Goal: Task Accomplishment & Management: Use online tool/utility

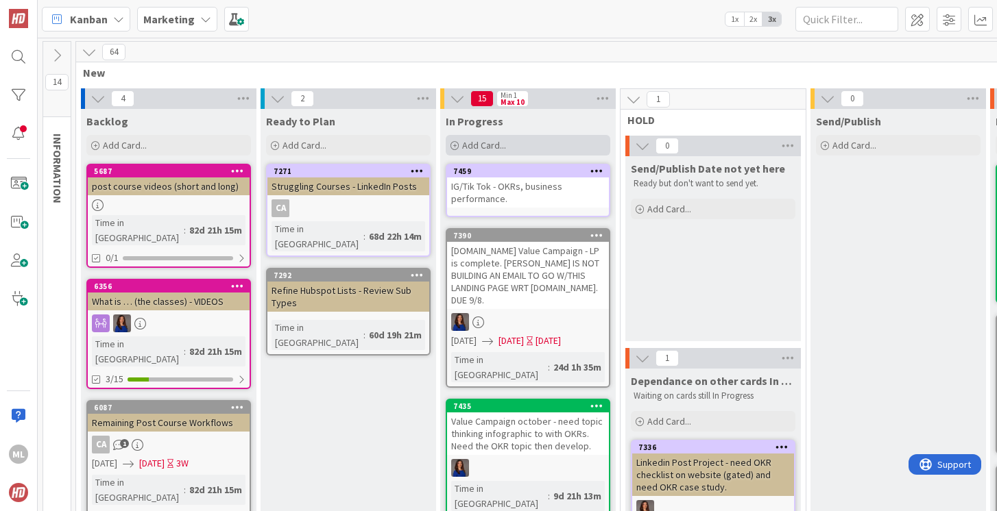
click at [500, 150] on span "Add Card..." at bounding box center [484, 145] width 44 height 12
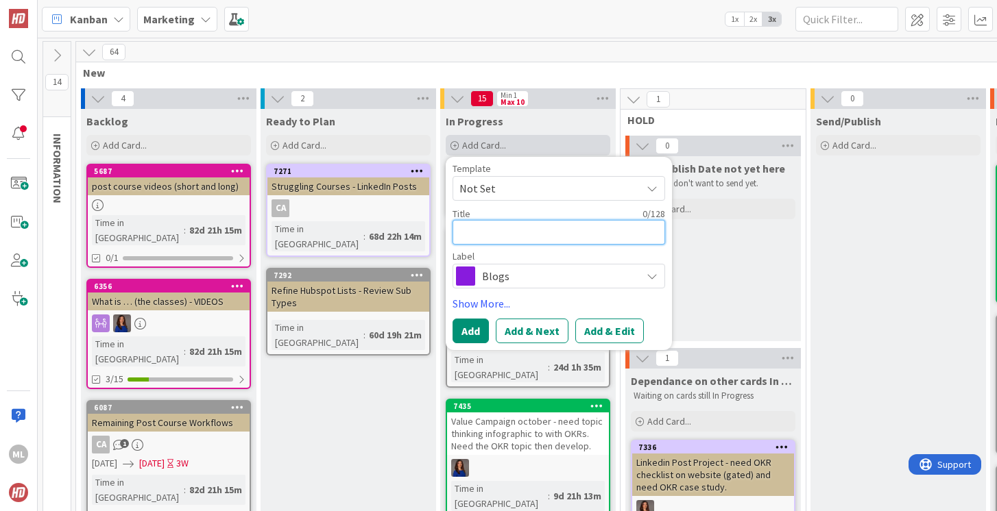
type textarea "U"
type textarea "x"
type textarea "Up"
type textarea "x"
type textarea "Upd"
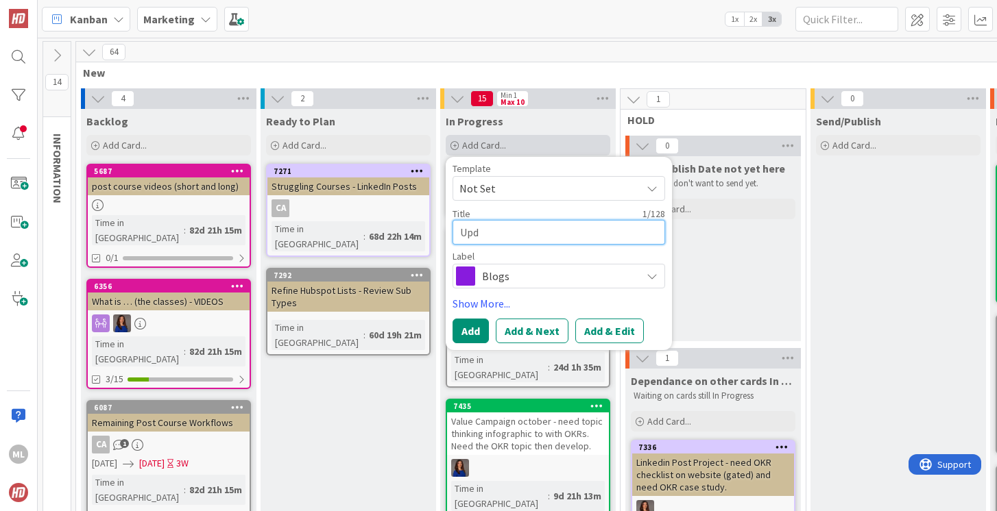
type textarea "x"
type textarea "Upda"
type textarea "x"
type textarea "Updat"
type textarea "x"
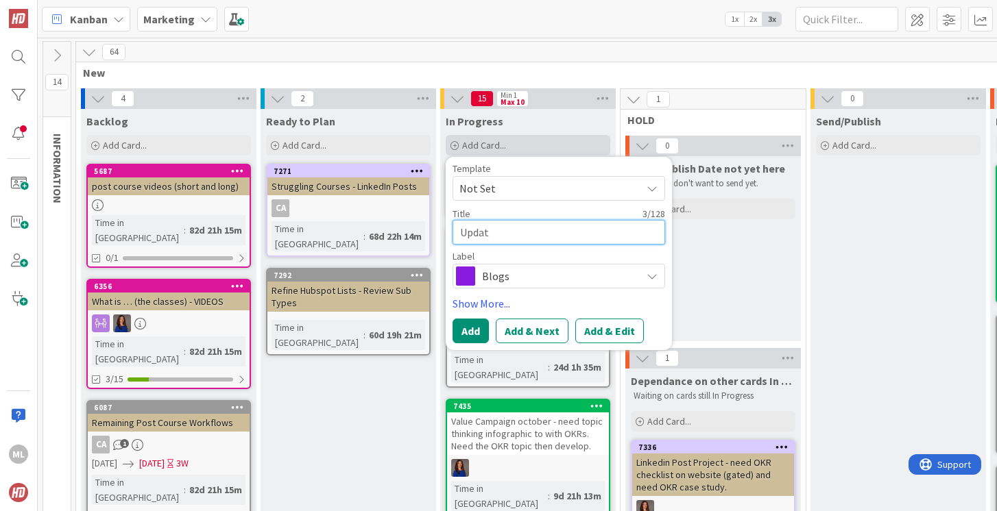
type textarea "Update"
type textarea "x"
type textarea "Update"
type textarea "x"
type textarea "Update"
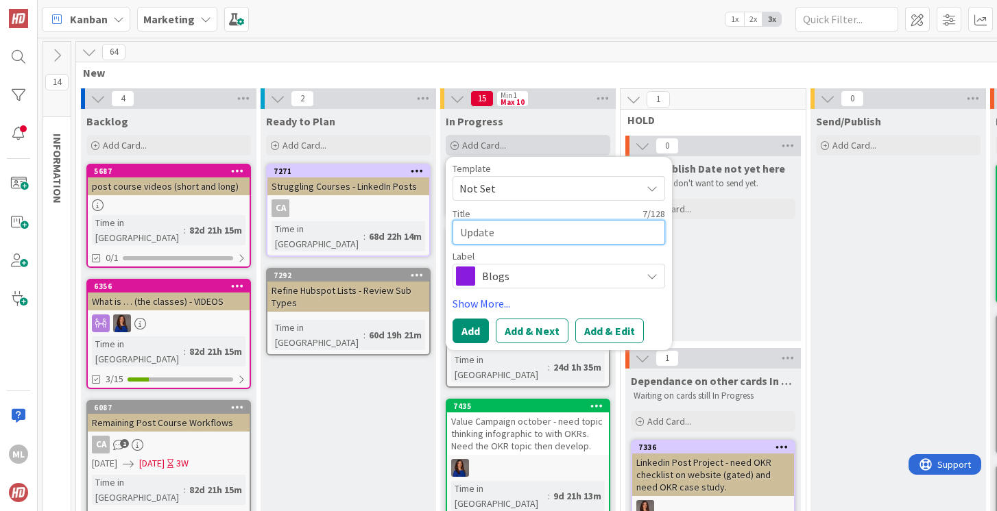
type textarea "x"
type textarea "Updat"
type textarea "x"
type textarea "Upda"
type textarea "x"
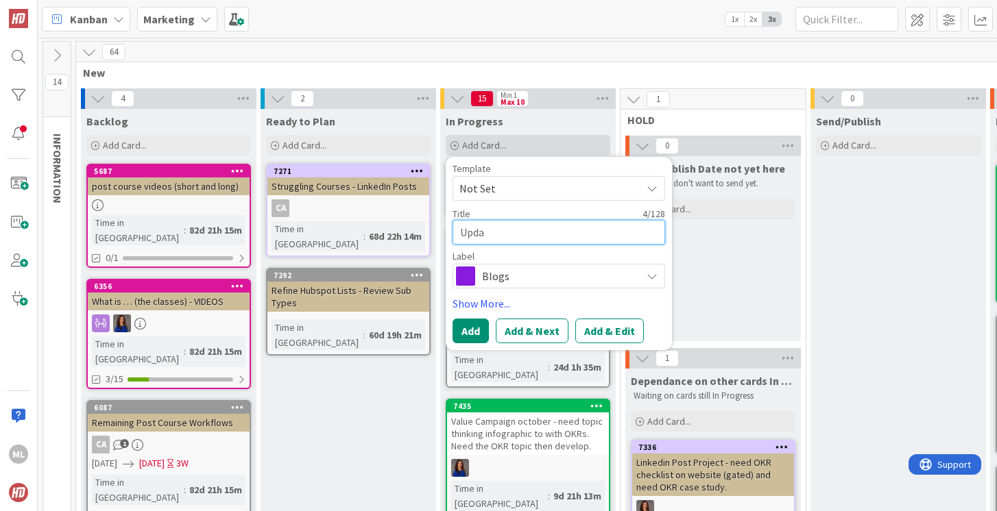
type textarea "Updat"
type textarea "x"
type textarea "Update"
type textarea "x"
type textarea "Update"
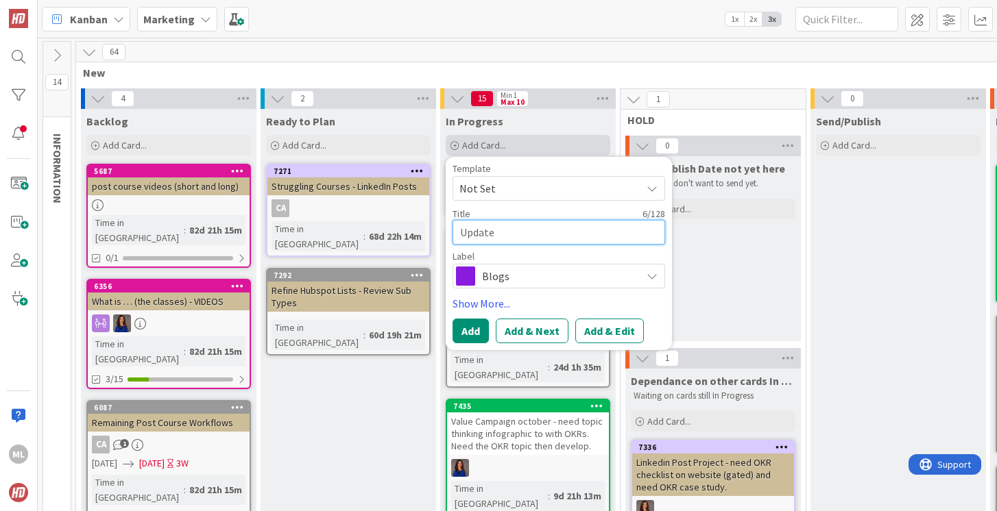
type textarea "x"
type textarea "Update H"
type textarea "x"
type textarea "Update HS"
type textarea "x"
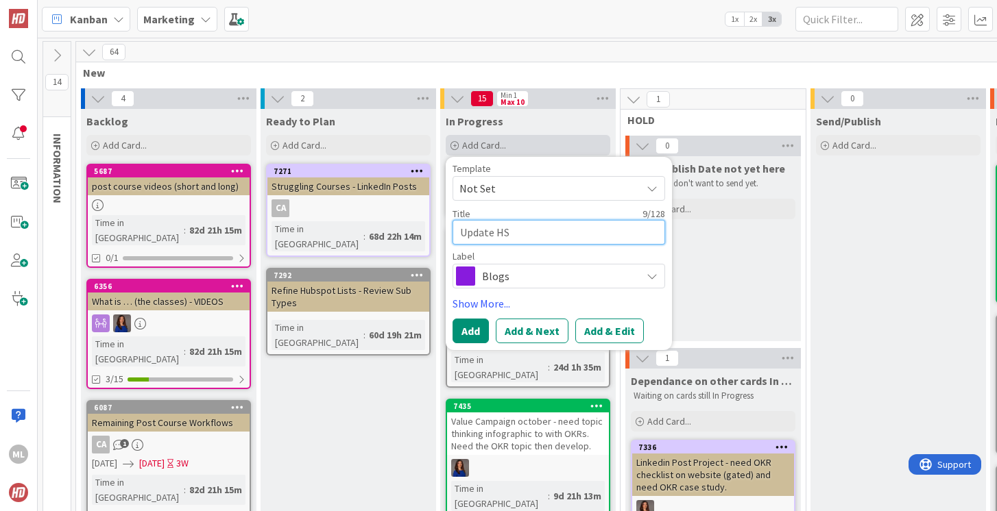
type textarea "Update HS"
type textarea "x"
type textarea "Update HS t"
type textarea "x"
type textarea "Update HS to"
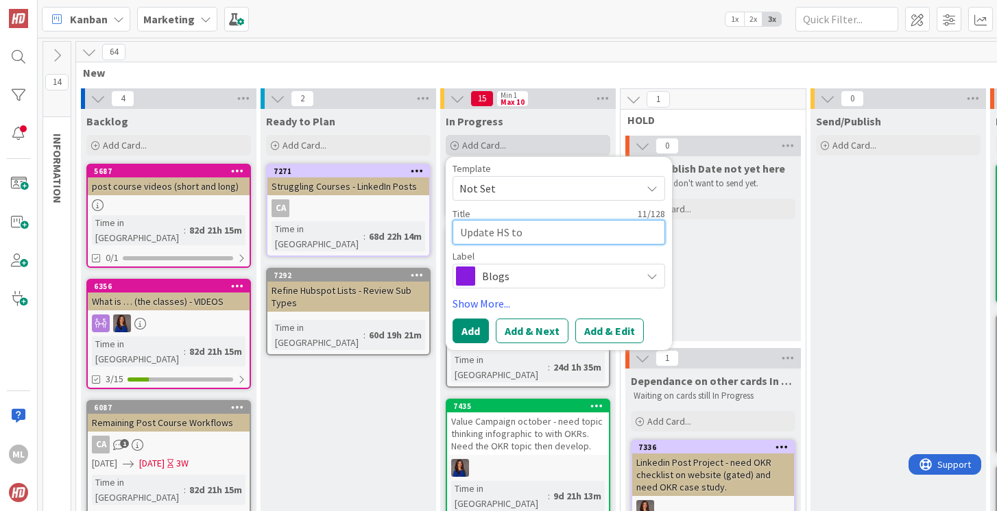
type textarea "x"
type textarea "Update HS to"
type textarea "x"
type textarea "Update HS to r"
type textarea "x"
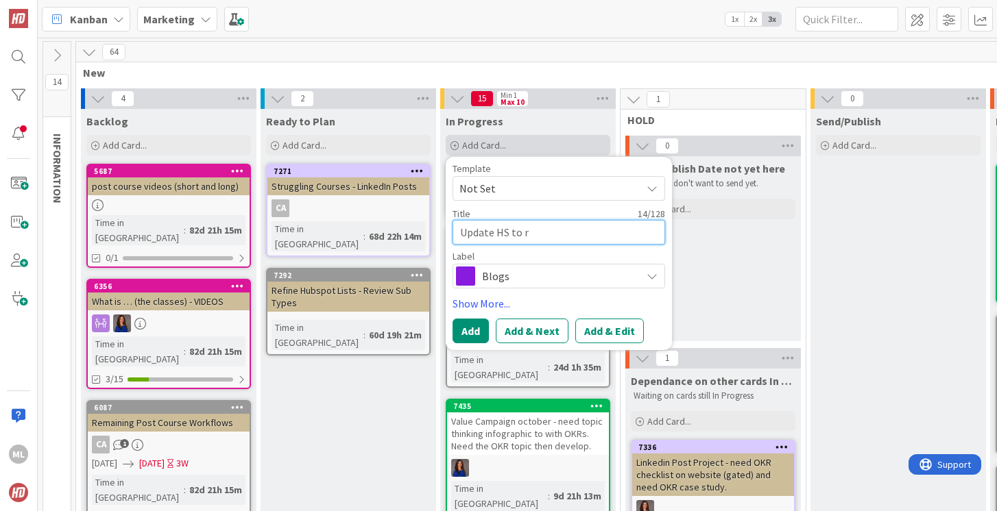
type textarea "Update HS to re"
type textarea "x"
type textarea "Update HS to rem"
type textarea "x"
type textarea "Update HS to remo"
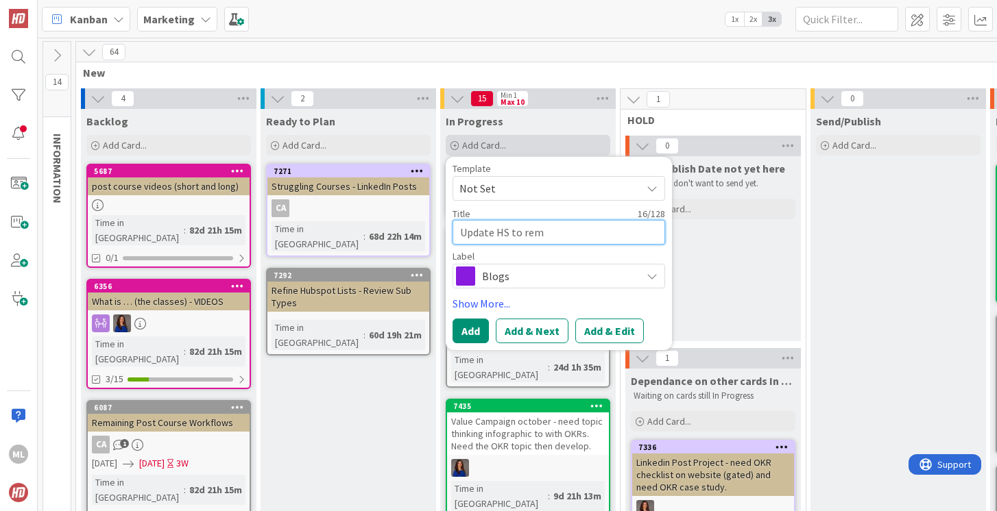
type textarea "x"
type textarea "Update HS to remov"
type textarea "x"
type textarea "Update HS to remove"
type textarea "x"
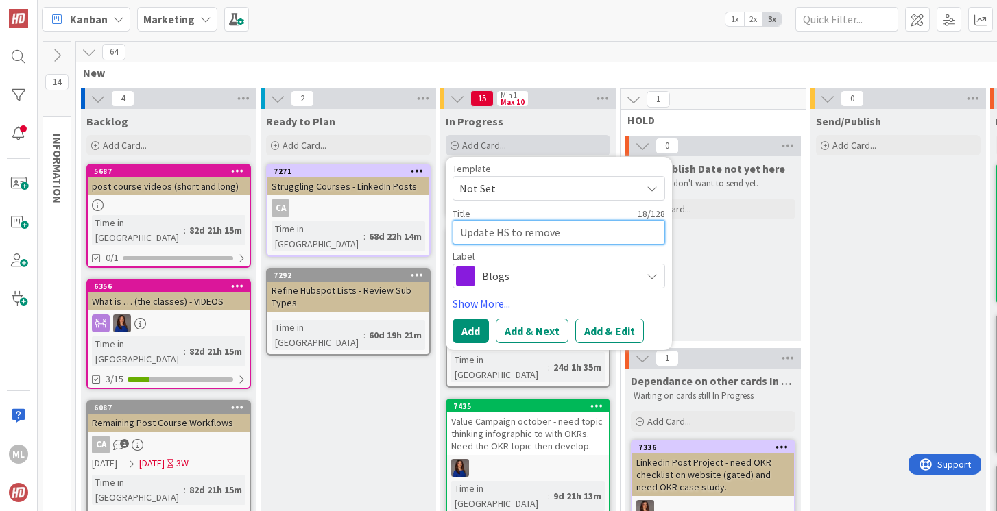
type textarea "Update HS to remove"
type textarea "x"
type textarea "Update HS to remove o"
type textarea "x"
type textarea "Update HS to remove ol"
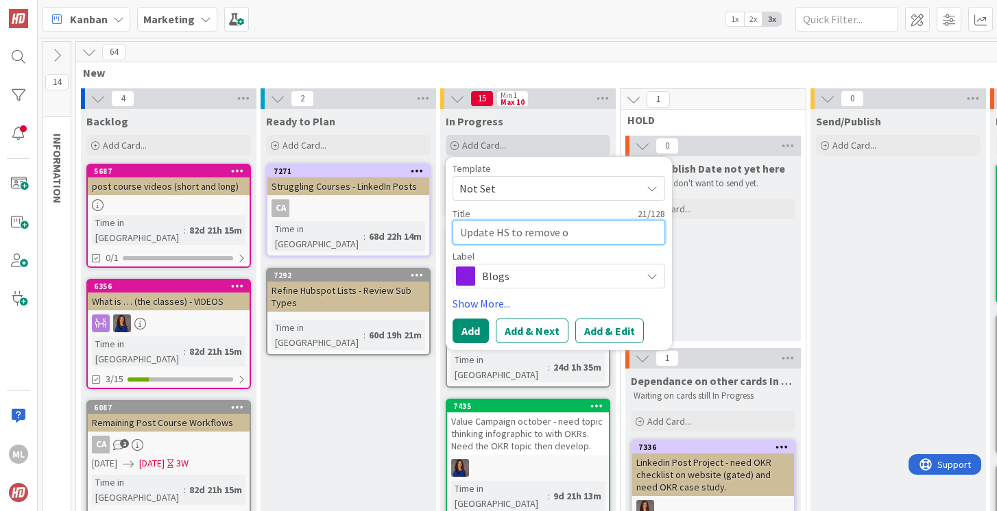
type textarea "x"
type textarea "Update HS to remove old"
type textarea "x"
type textarea "Update HS to remove old"
type textarea "x"
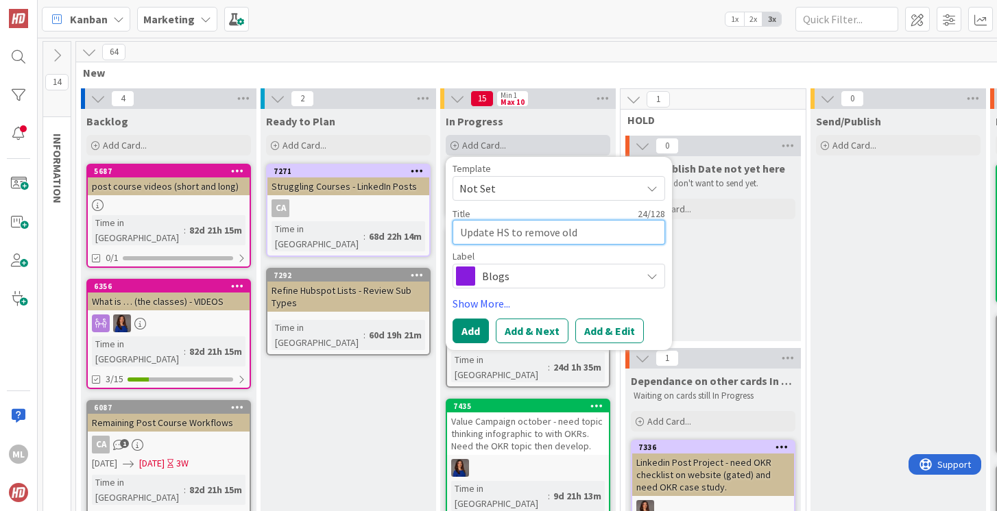
type textarea "Update HS to remove old c"
type textarea "x"
type textarea "Update HS to remove old co"
type textarea "x"
type textarea "Update HS to remove old con"
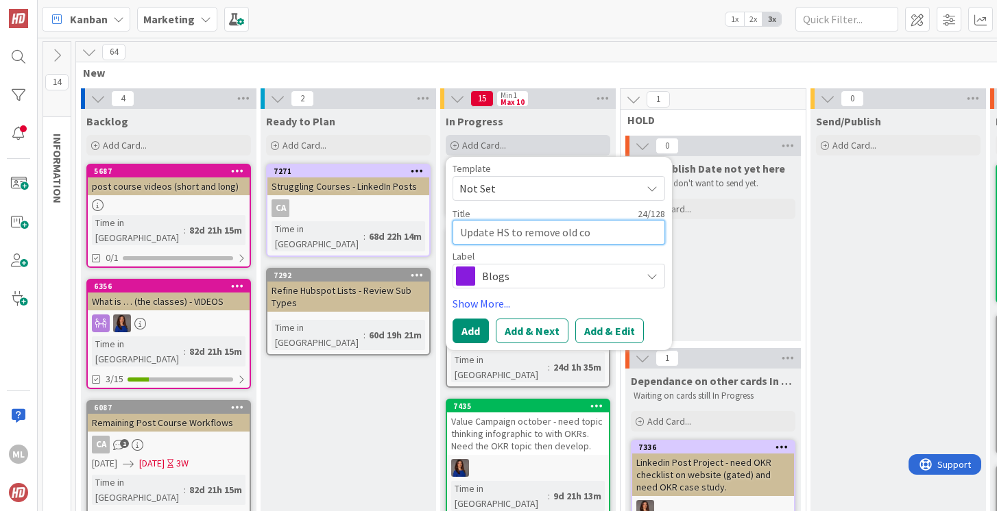
type textarea "x"
type textarea "Update HS to remove old cont"
type textarea "x"
type textarea "Update HS to remove old conta"
type textarea "x"
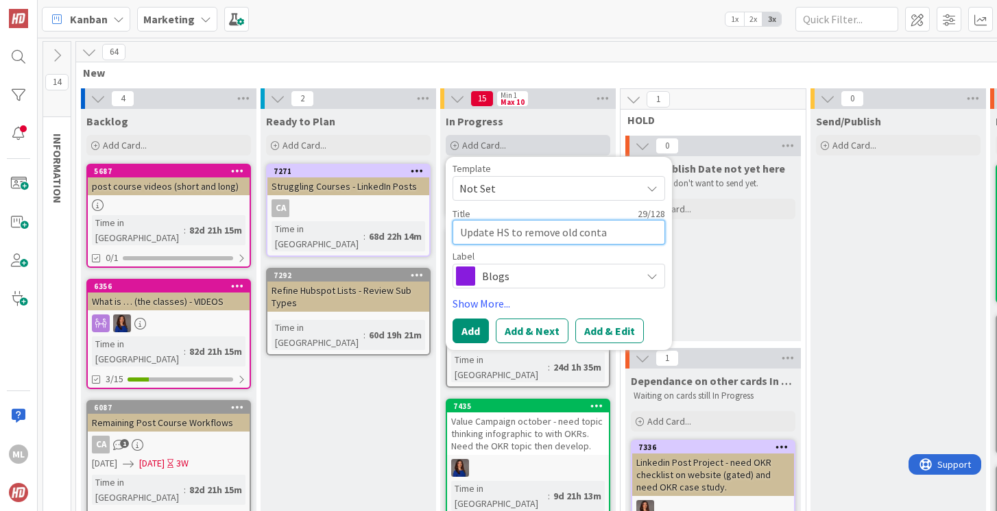
type textarea "Update HS to remove old contac"
type textarea "x"
type textarea "Update HS to remove old contact"
type textarea "x"
type textarea "Update HS to remove old contacts"
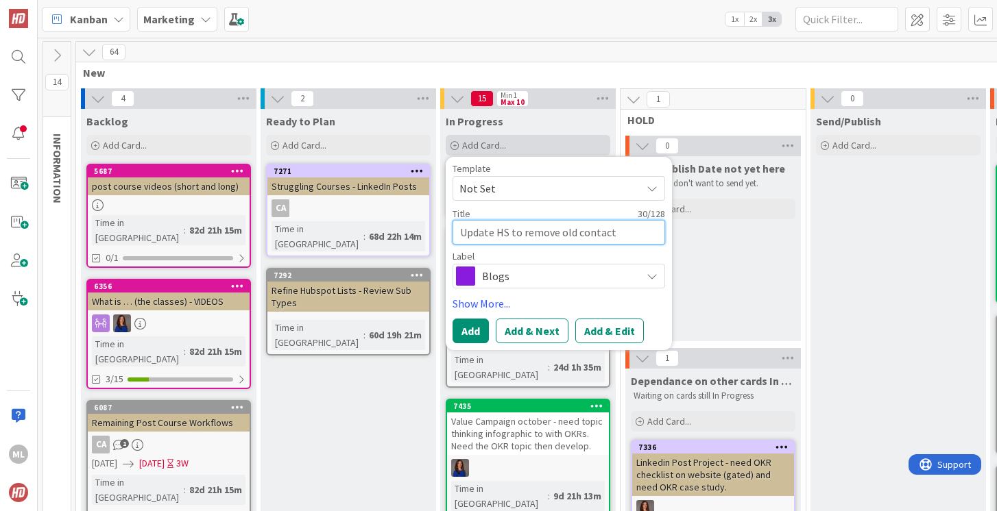
type textarea "x"
type textarea "Update HS to remove old contacts"
type textarea "x"
type textarea "Update HS to remove old contacts u"
type textarea "x"
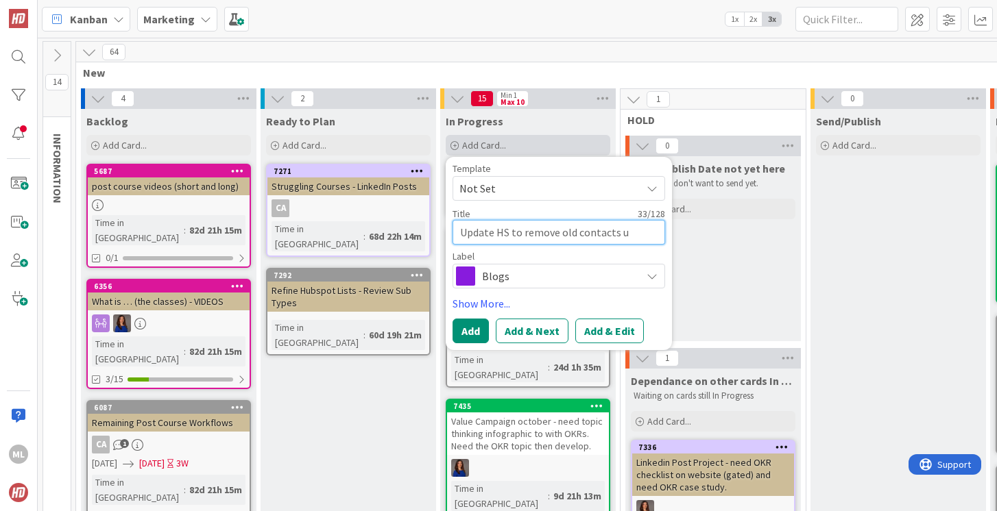
type textarea "Update HS to remove old contacts un"
type textarea "x"
type textarea "Update HS to remove old contacts une"
type textarea "x"
type textarea "Update HS to remove old contacts unen"
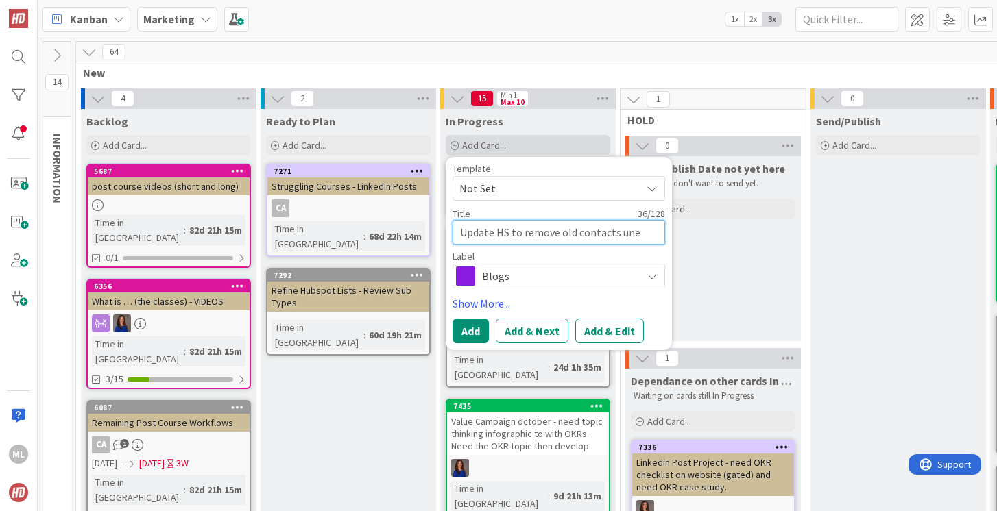
type textarea "x"
type textarea "Update HS to remove old contacts uneng"
type textarea "x"
type textarea "Update HS to remove old contacts unenga"
type textarea "x"
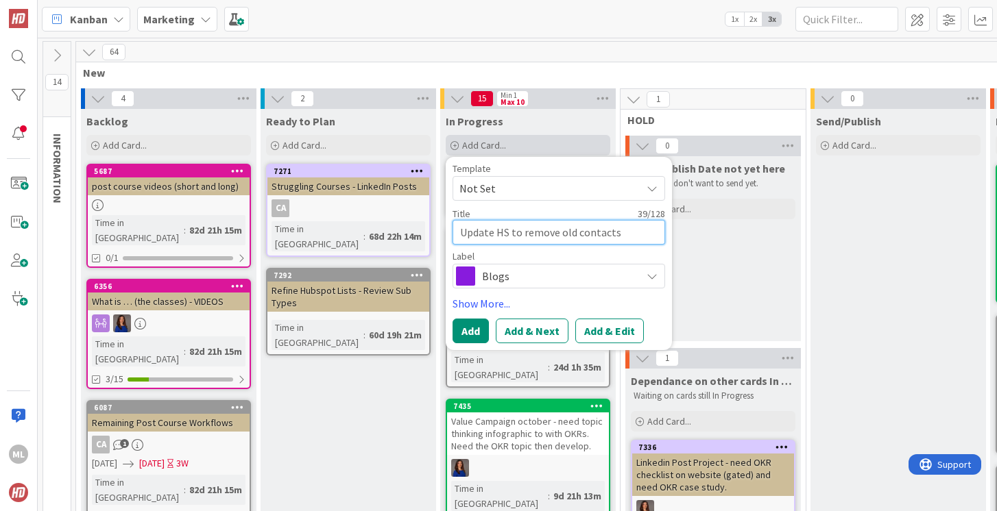
type textarea "Update HS to remove old contacts unengag"
type textarea "x"
type textarea "Update HS to remove old contacts unengage"
type textarea "x"
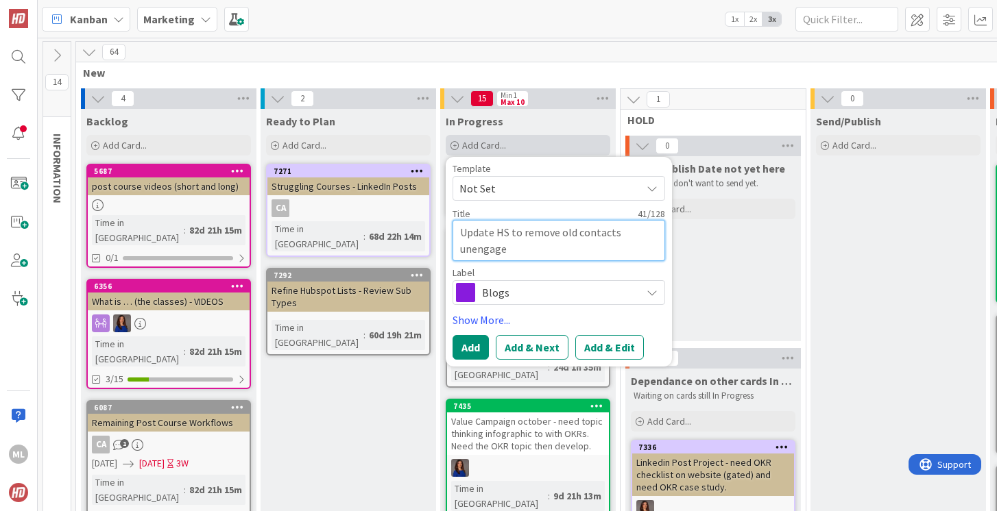
type textarea "Update HS to remove old contacts unengaged"
type textarea "x"
type textarea "Update HS to remove old contacts unengaged"
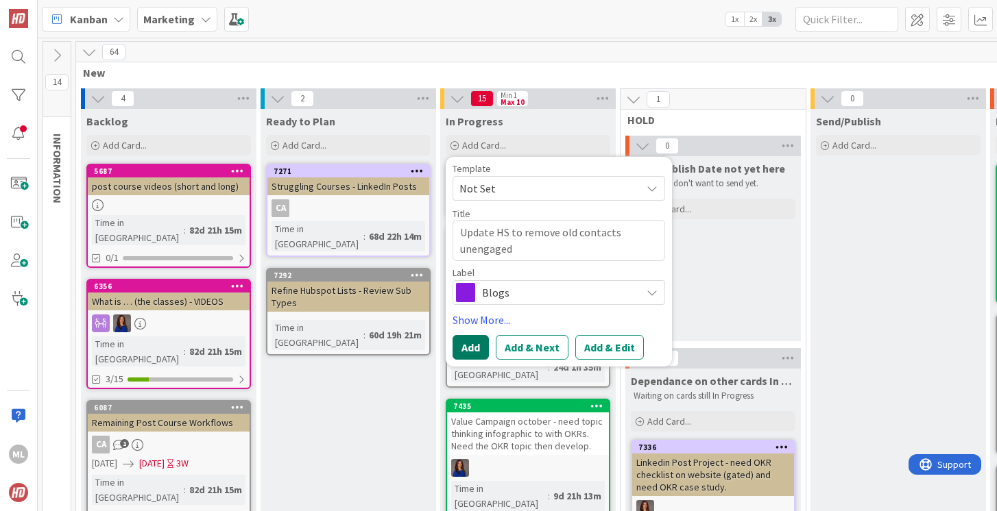
click at [464, 345] on button "Add" at bounding box center [470, 347] width 36 height 25
type textarea "x"
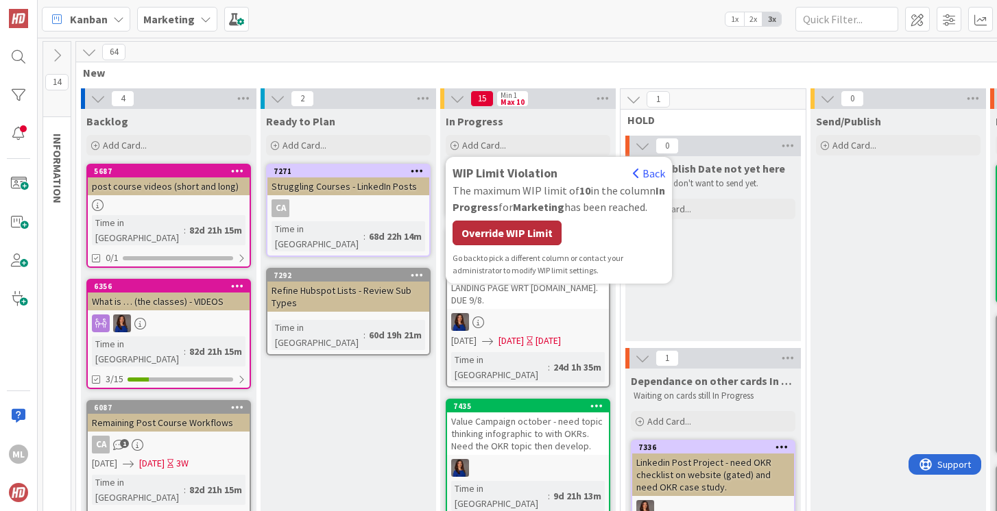
click at [516, 230] on div "Override WIP Limit" at bounding box center [506, 233] width 109 height 25
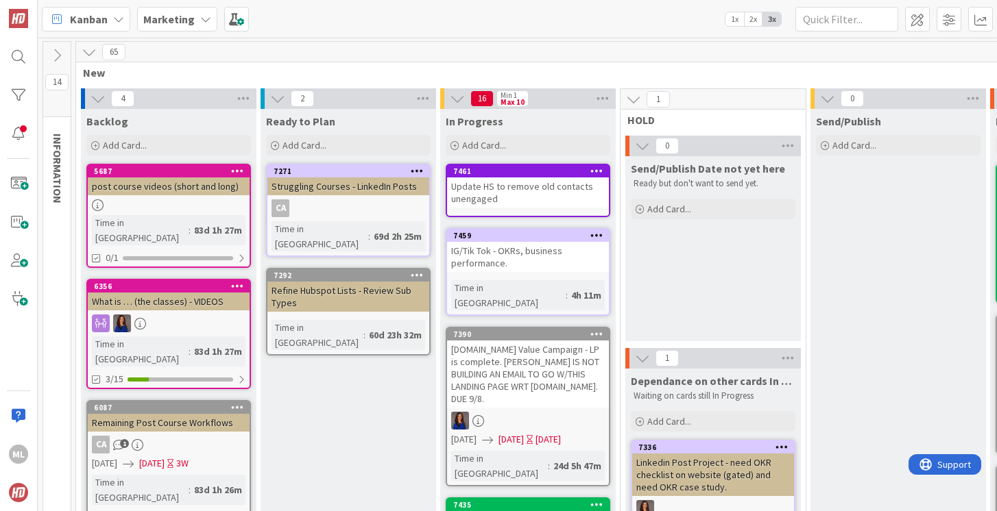
click at [524, 191] on div "Update HS to remove old contacts unengaged" at bounding box center [528, 193] width 162 height 30
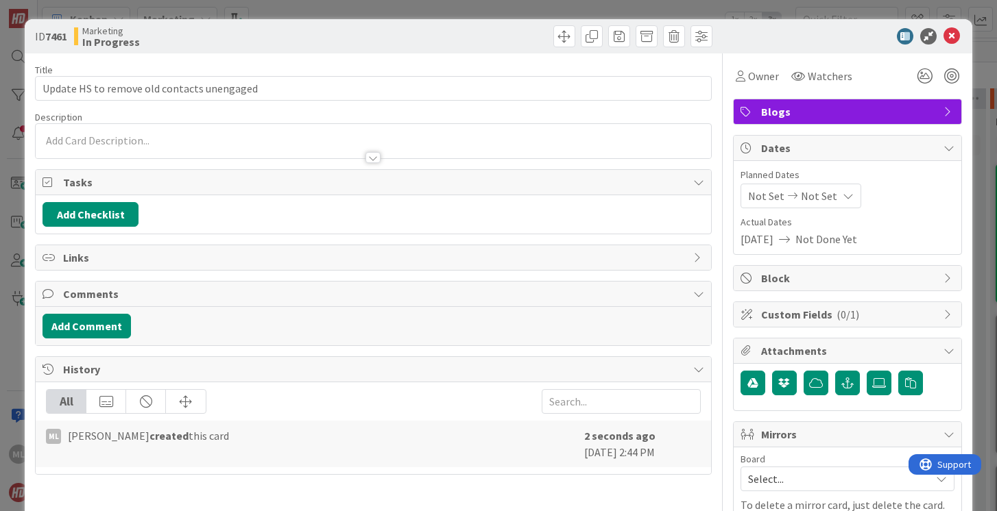
click at [764, 113] on span "Blogs" at bounding box center [848, 112] width 175 height 16
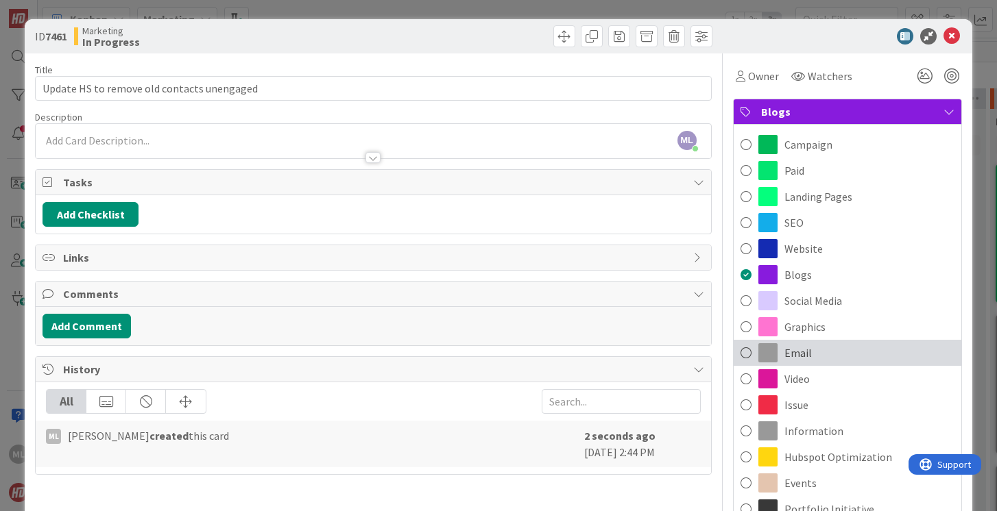
click at [739, 350] on div "Email" at bounding box center [847, 353] width 228 height 26
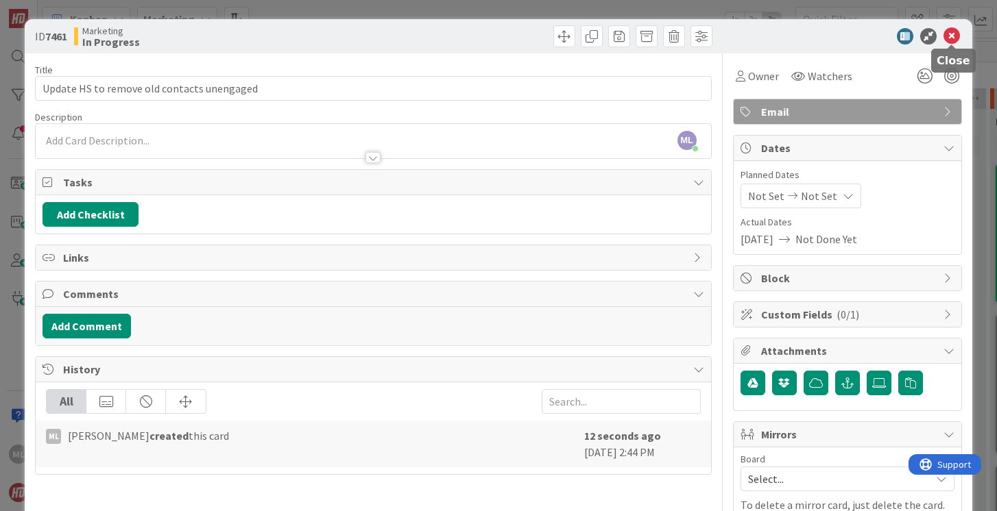
click at [952, 36] on icon at bounding box center [951, 36] width 16 height 16
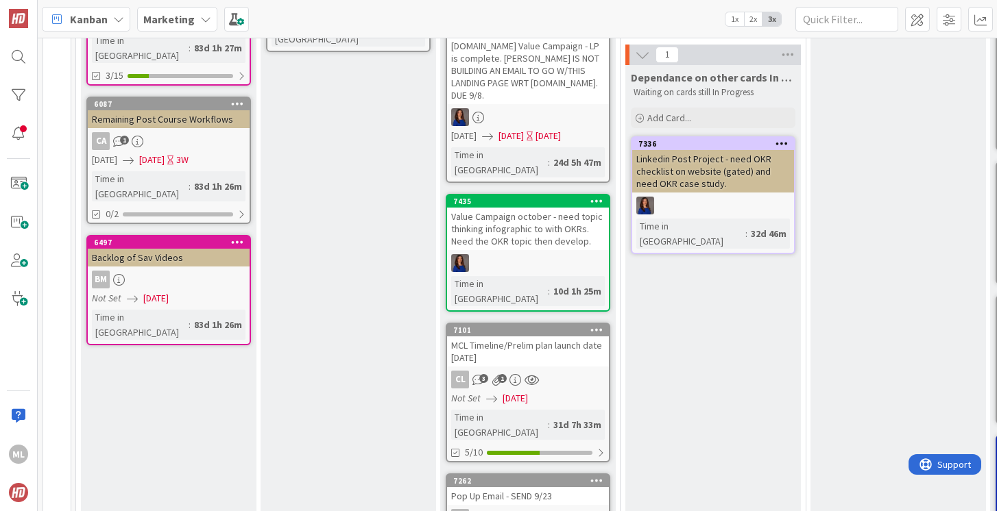
scroll to position [305, 0]
